Goal: Transaction & Acquisition: Purchase product/service

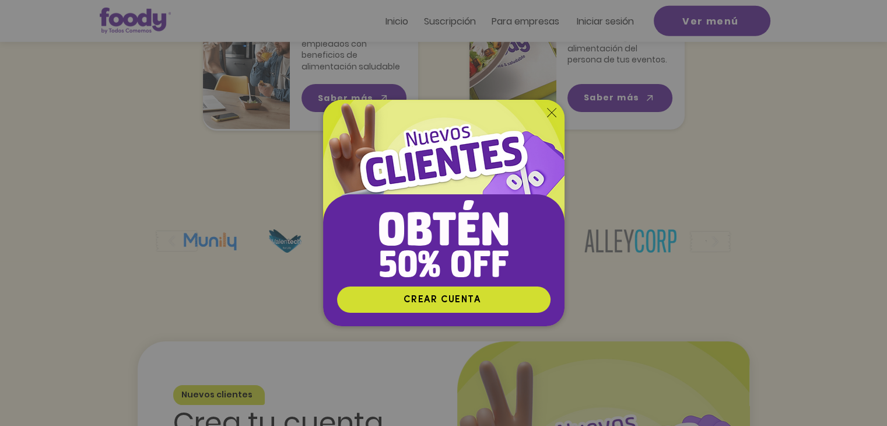
click at [553, 103] on img "Nuevos suscriptores 50% off" at bounding box center [443, 193] width 241 height 186
click at [547, 111] on icon "Volver al sitio" at bounding box center [551, 112] width 9 height 9
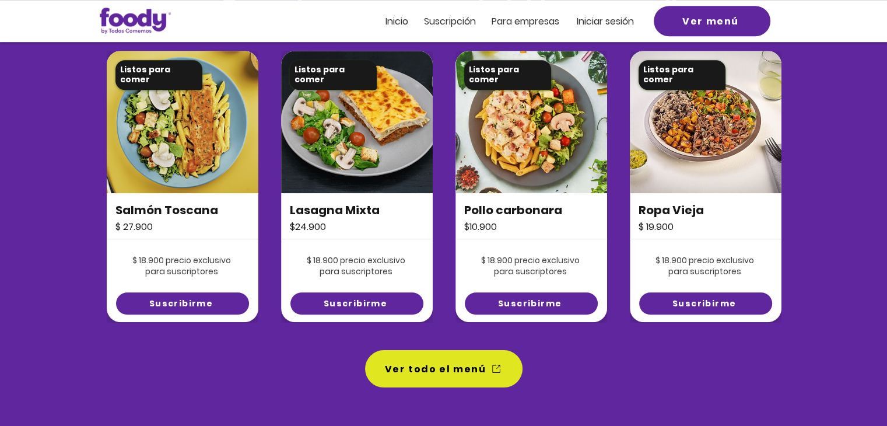
scroll to position [823, 0]
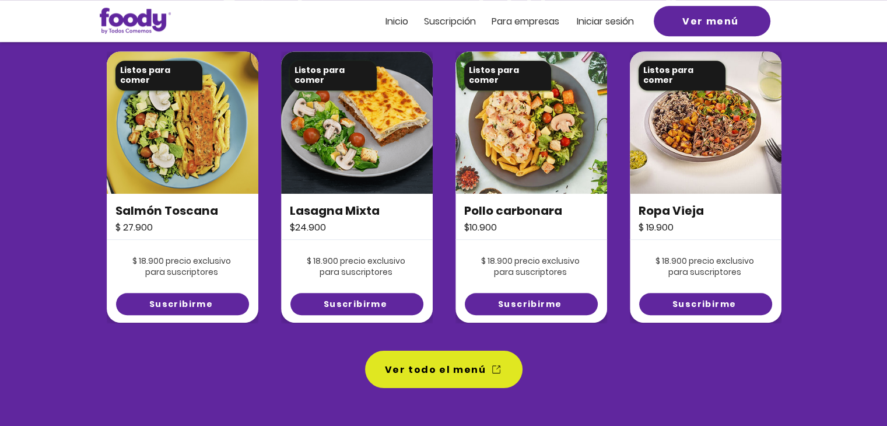
click at [584, 20] on span "Iniciar sesión" at bounding box center [605, 21] width 57 height 13
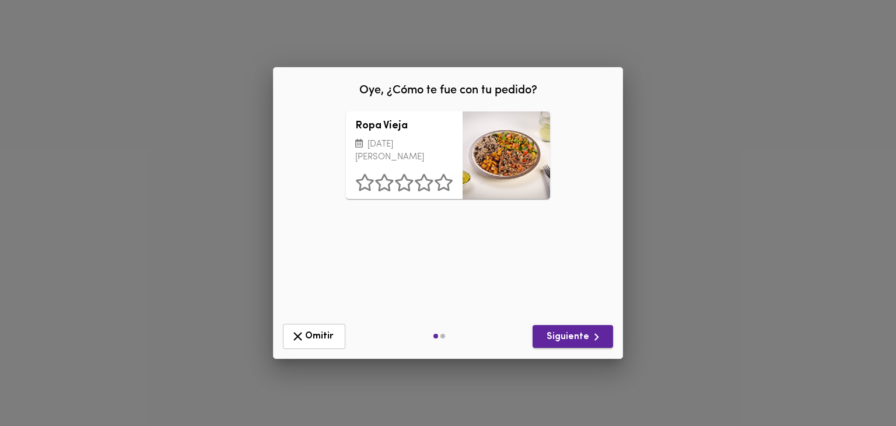
click at [557, 339] on span "Siguiente" at bounding box center [573, 336] width 62 height 15
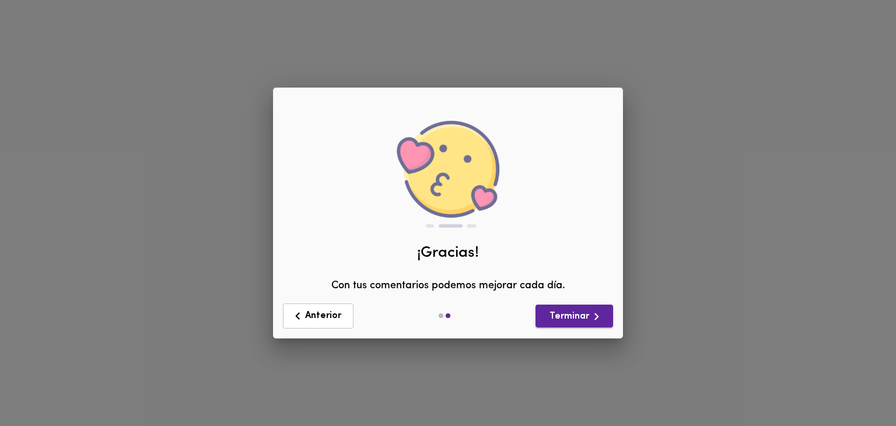
click at [574, 321] on span "Terminar" at bounding box center [574, 316] width 59 height 15
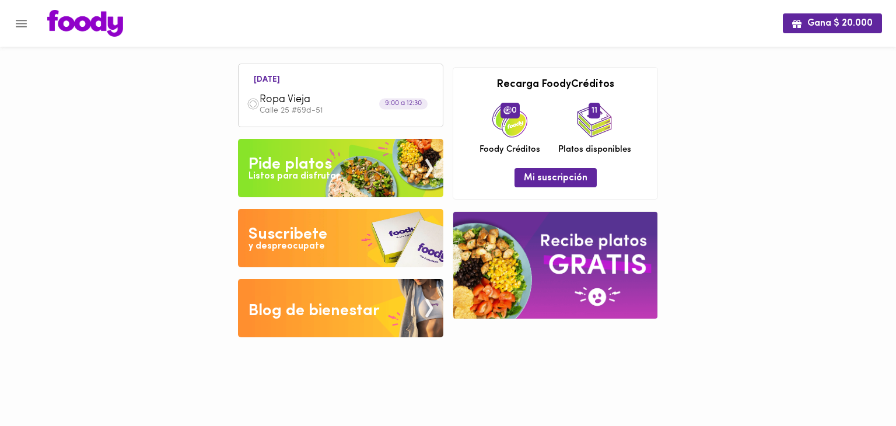
click at [290, 173] on div "Listos para disfrutar" at bounding box center [293, 176] width 91 height 13
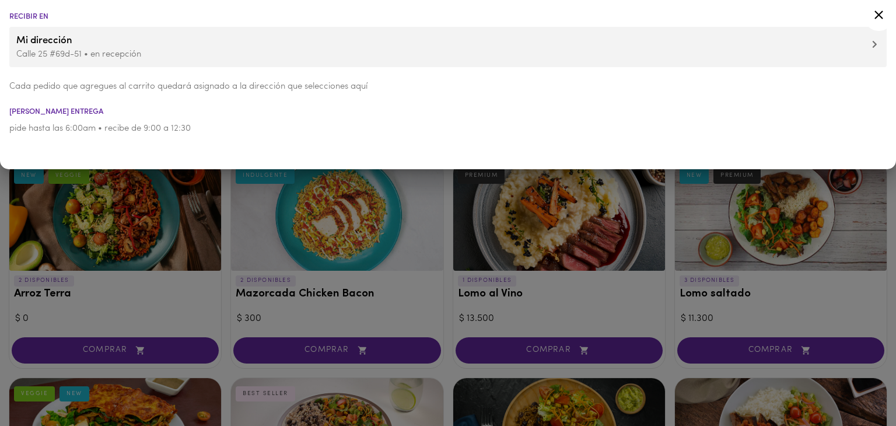
click at [195, 224] on div at bounding box center [448, 213] width 896 height 426
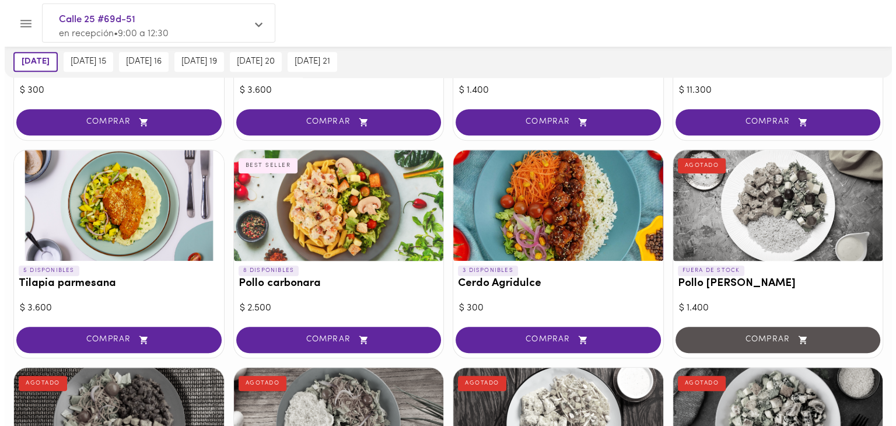
scroll to position [680, 0]
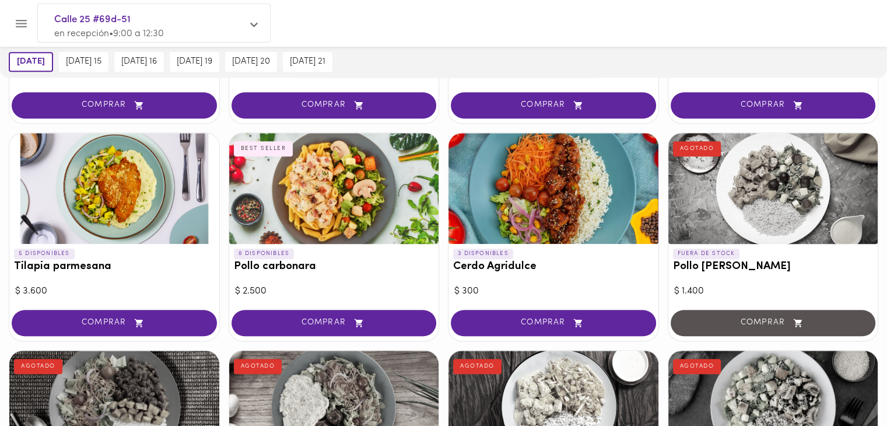
click at [525, 318] on span "COMPRAR" at bounding box center [553, 323] width 176 height 10
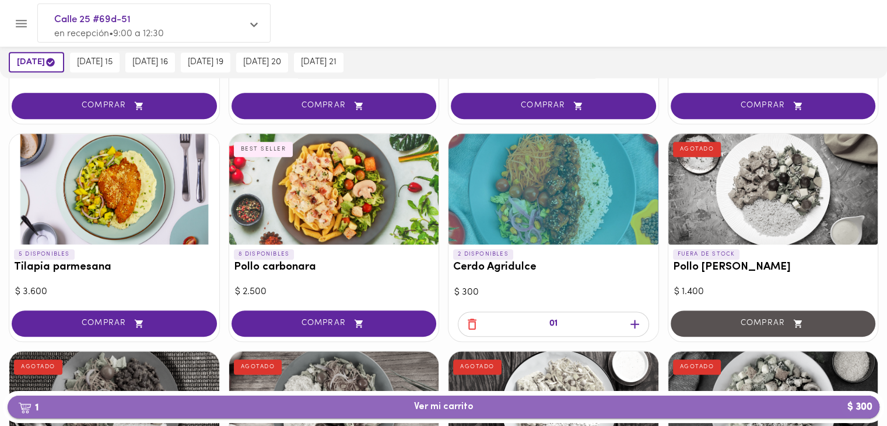
click at [394, 399] on button "1 Ver mi carrito $ 300" at bounding box center [444, 406] width 872 height 23
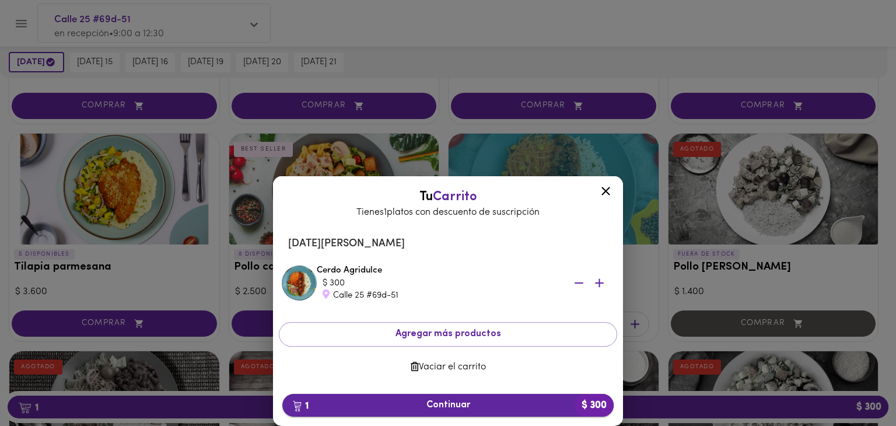
click at [407, 400] on span "1 Continuar $ 300" at bounding box center [448, 404] width 313 height 11
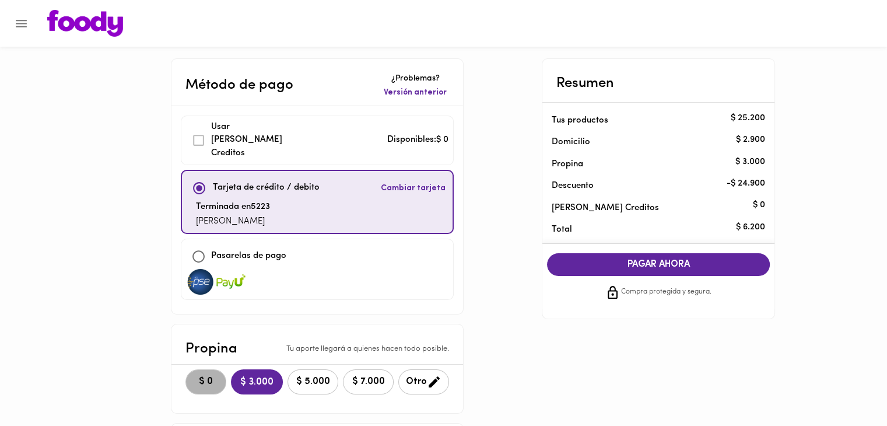
click at [204, 376] on span "$ 0" at bounding box center [206, 381] width 26 height 11
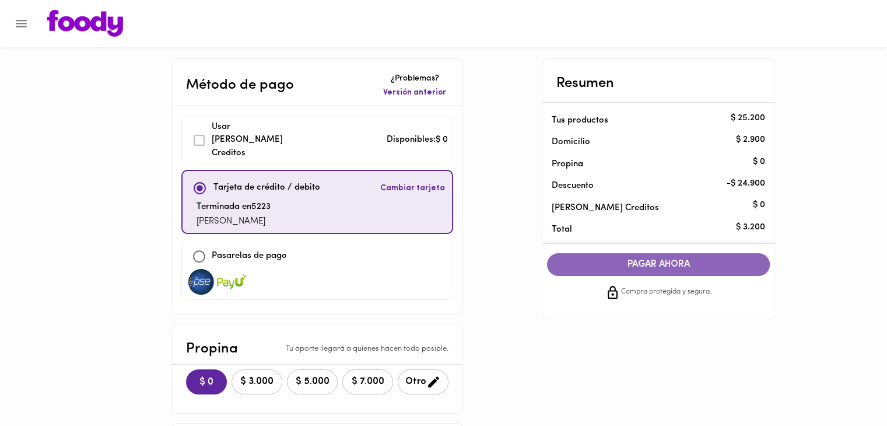
click at [641, 266] on span "PAGAR AHORA" at bounding box center [658, 264] width 199 height 11
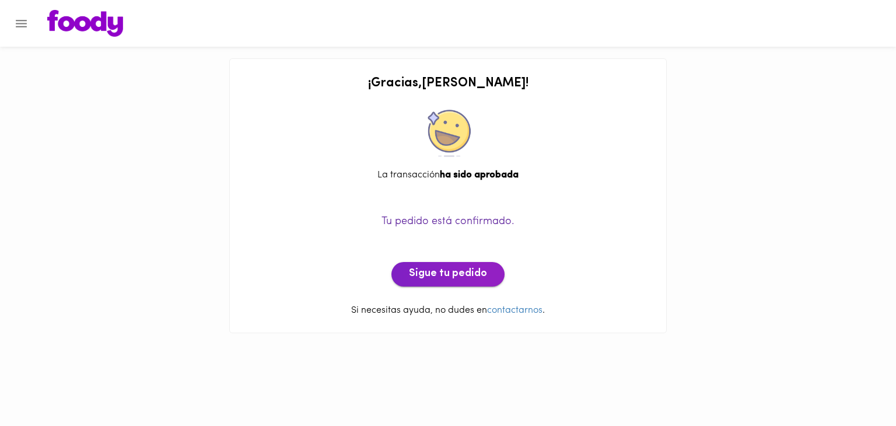
click at [462, 268] on span "Sigue tu pedido" at bounding box center [448, 274] width 78 height 13
